Goal: Find specific page/section

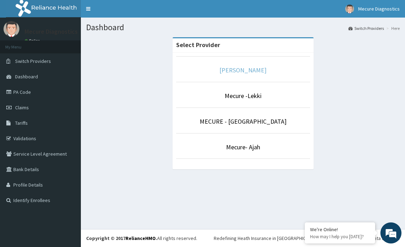
click at [250, 71] on link "[PERSON_NAME]" at bounding box center [242, 70] width 47 height 8
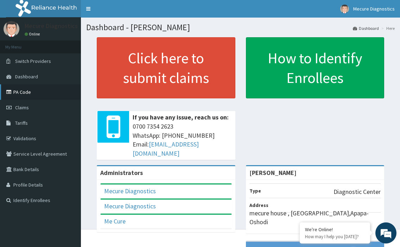
click at [30, 91] on link "PA Code" at bounding box center [40, 91] width 81 height 15
